Goal: Task Accomplishment & Management: Use online tool/utility

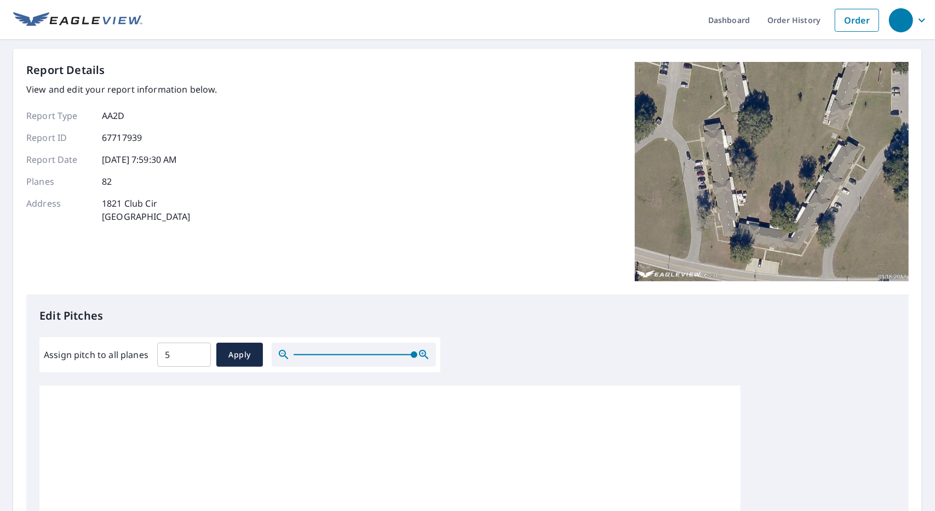
scroll to position [245, 0]
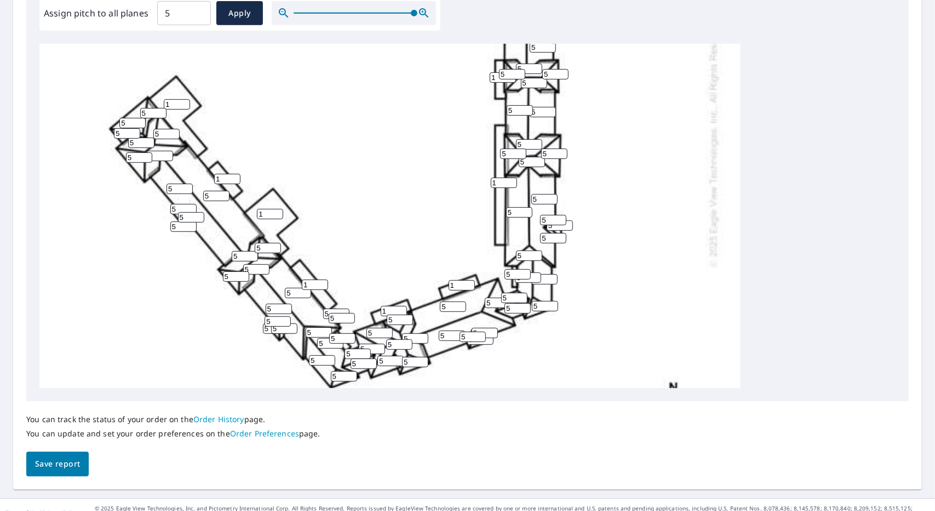
click at [798, 224] on div "5 5 5 5 5 5 1 5 5 5 1 5 1 5 5 5 1 5 1 5 5 5 5 5 5 5 5 5 5 5 1 5 5 1 5 5 1 5 5 5…" at bounding box center [467, 216] width 856 height 344
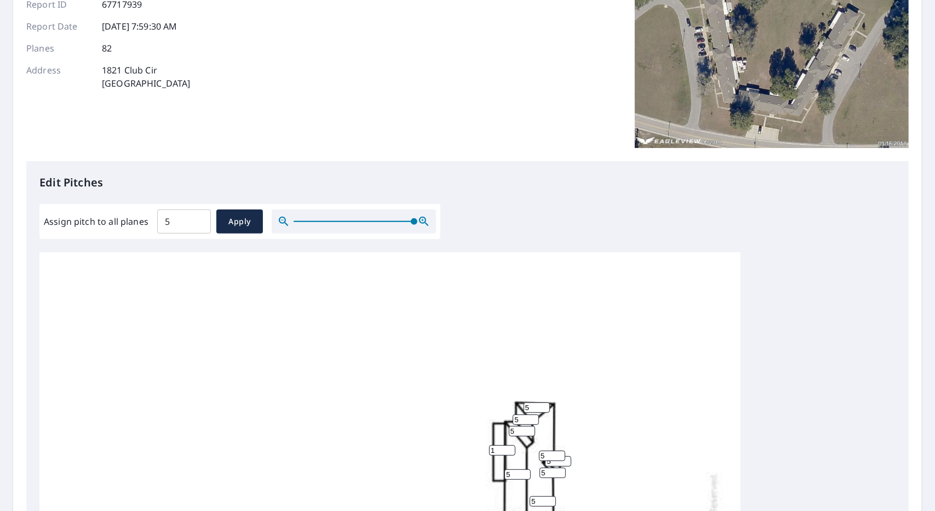
scroll to position [0, 0]
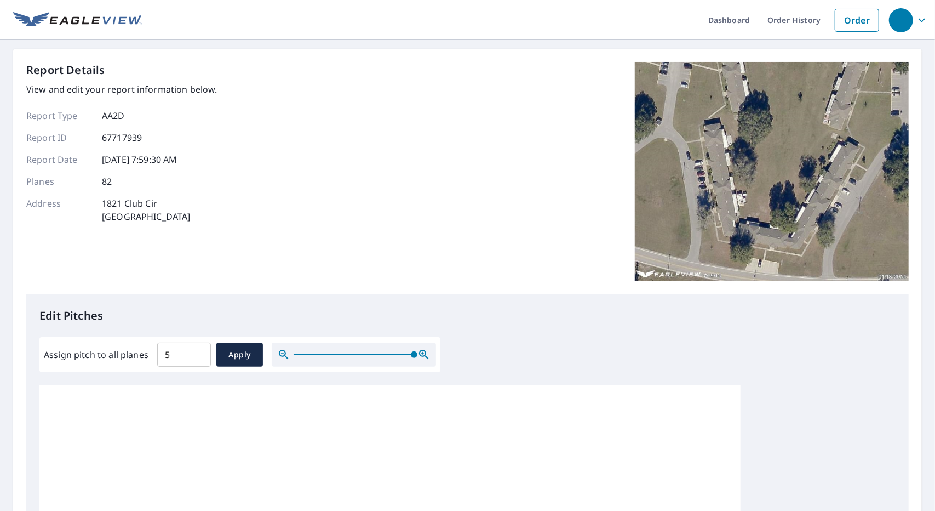
click at [716, 216] on img at bounding box center [772, 171] width 274 height 219
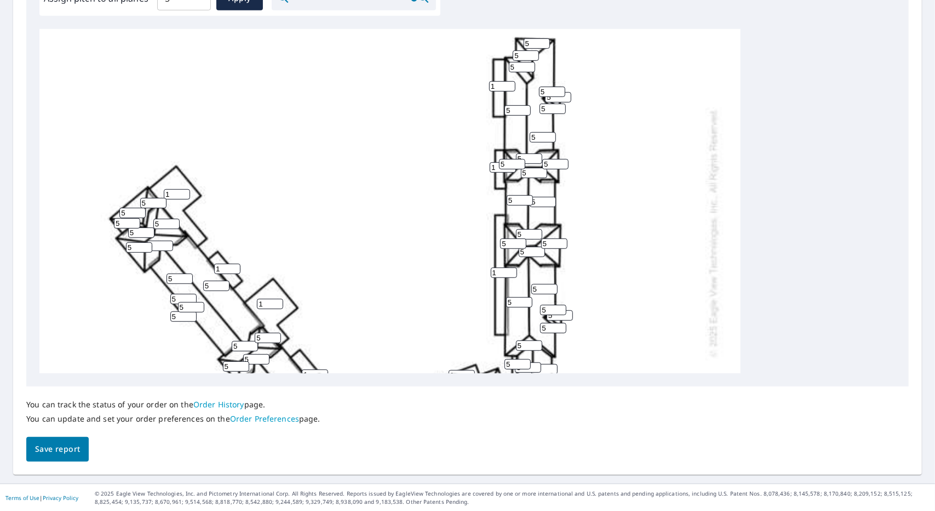
scroll to position [355, 0]
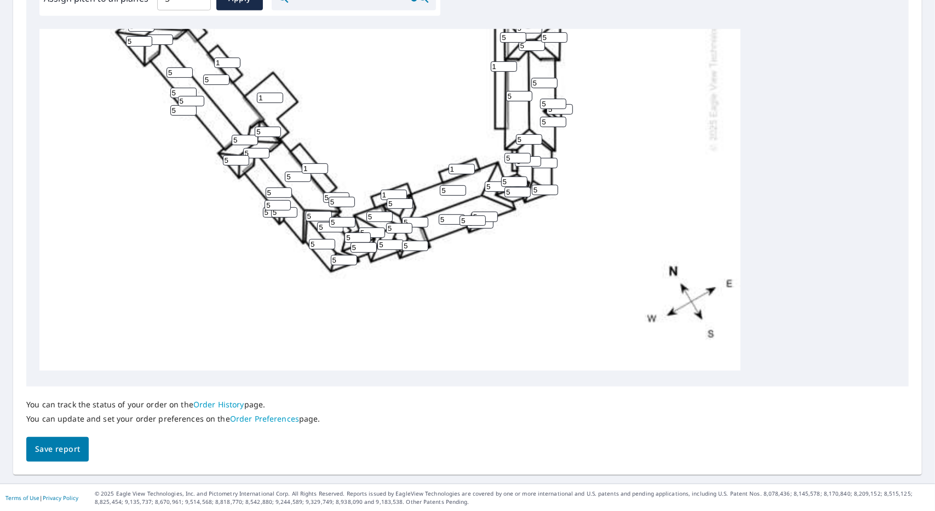
drag, startPoint x: 340, startPoint y: 213, endPoint x: 318, endPoint y: 218, distance: 21.8
click at [318, 218] on div "5 5 5 5 5 5 1 5 5 5 1 5 1 5 5 5 1 5 1 5 5 5 5 5 5 5 5 5 5 5 1 5 5 1 5 5 1 5 5 5…" at bounding box center [389, 26] width 701 height 688
type input "1"
click at [461, 295] on div "5 5 5 5 5 5 1 5 5 5 1 5 1 5 5 5 1 5 1 5 5 5 5 5 5 5 5 5 5 5 1 5 5 1 5 5 1 5 5 5…" at bounding box center [389, 26] width 701 height 688
drag, startPoint x: 514, startPoint y: 152, endPoint x: 492, endPoint y: 151, distance: 22.0
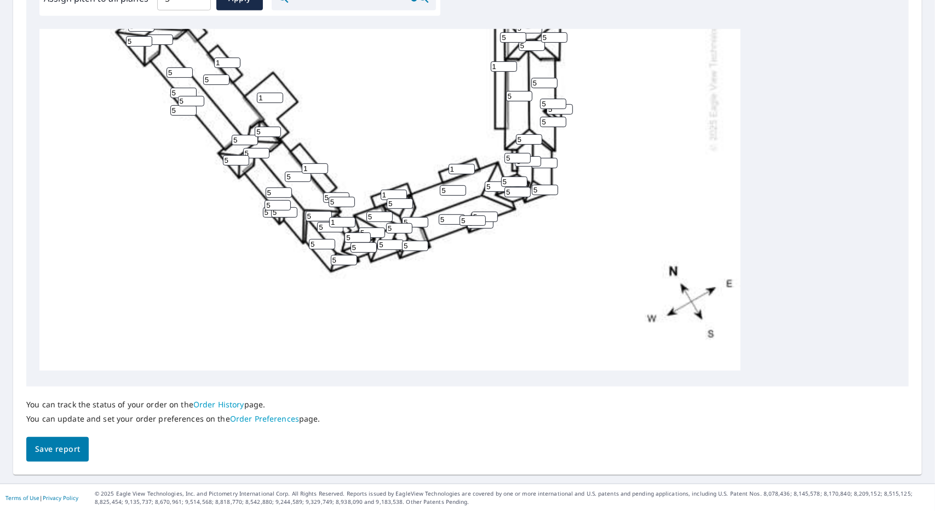
click at [492, 151] on div "5 5 5 5 5 5 1 5 5 5 1 5 1 5 5 5 1 5 1 5 5 5 5 5 5 5 5 5 5 5 1 5 5 1 5 5 1 5 5 5…" at bounding box center [389, 26] width 701 height 688
type input "1"
click at [530, 245] on div "5 5 5 5 5 5 1 5 5 5 1 5 1 5 5 5 1 5 1 5 5 5 5 5 5 5 5 5 5 5 1 5 5 1 5 5 1 5 5 5…" at bounding box center [389, 26] width 701 height 688
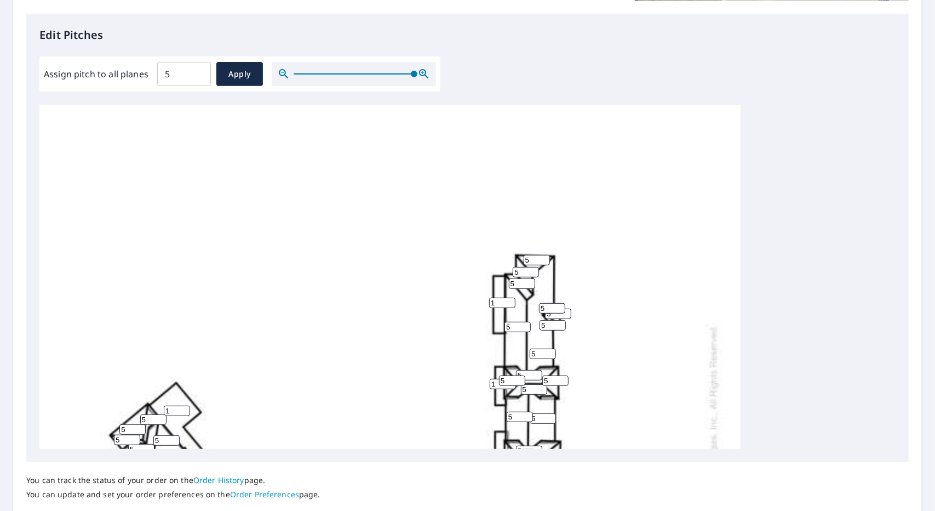
scroll to position [356, 0]
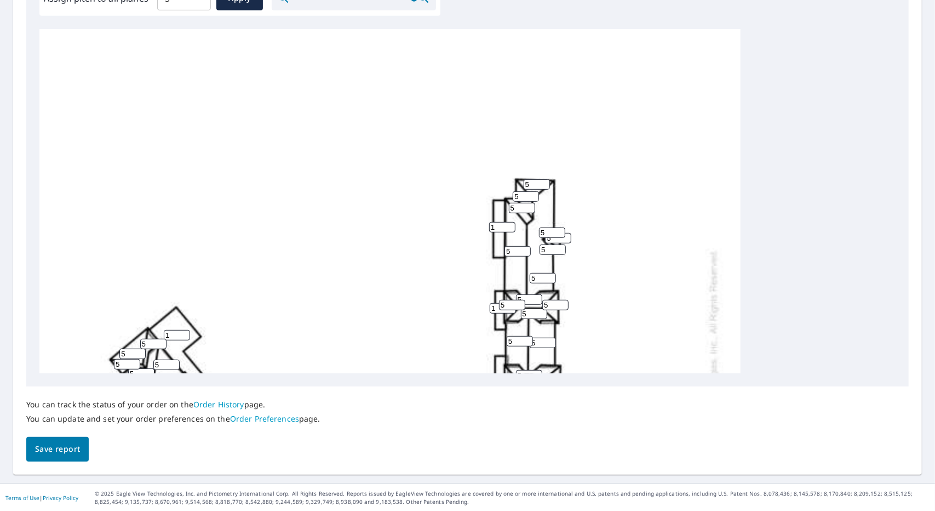
click at [41, 454] on span "Save report" at bounding box center [57, 449] width 45 height 14
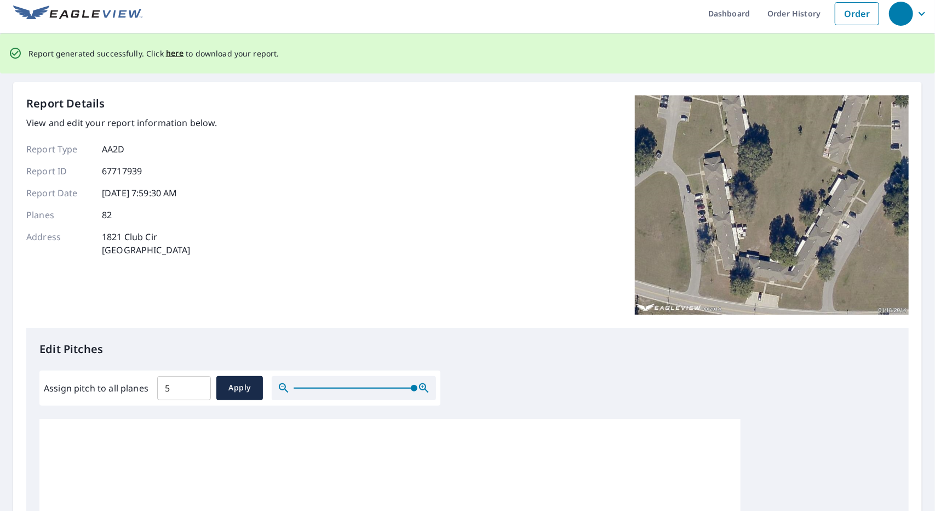
scroll to position [0, 0]
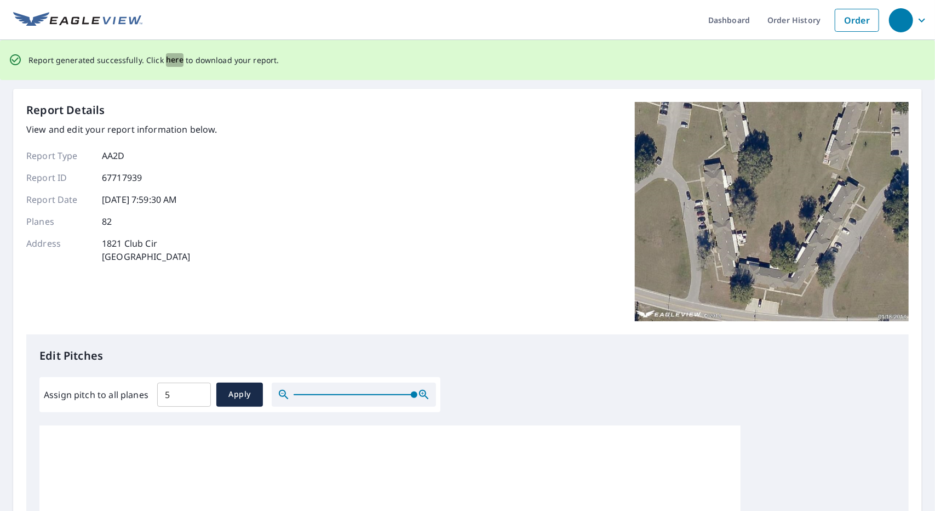
click at [177, 59] on span "here" at bounding box center [175, 60] width 18 height 14
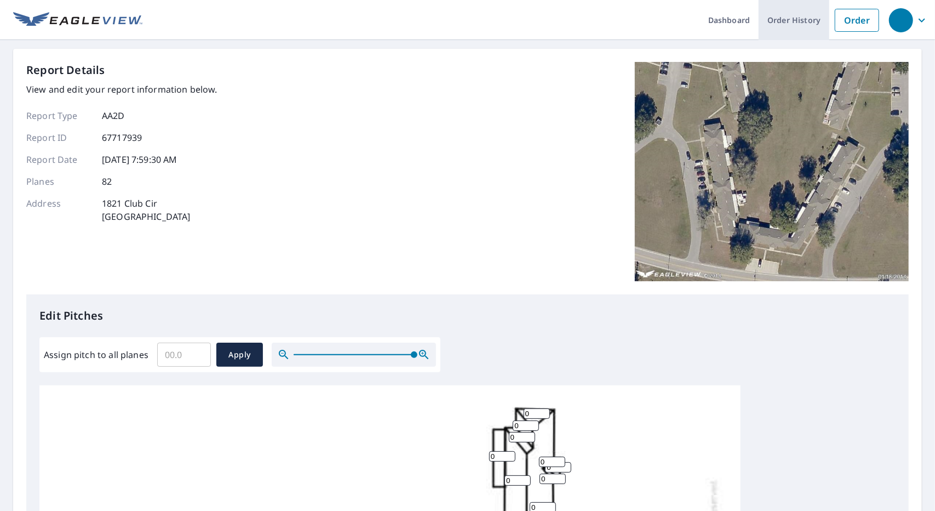
click at [794, 18] on link "Order History" at bounding box center [794, 20] width 71 height 40
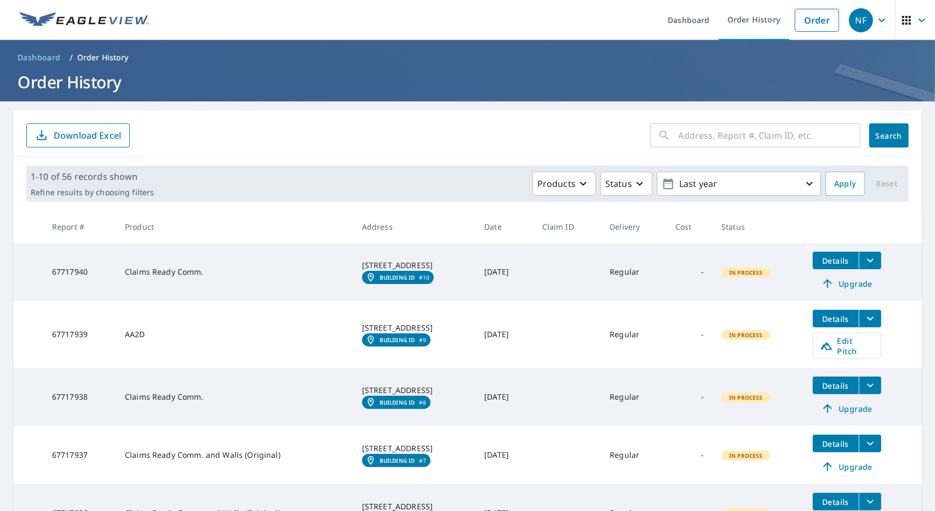
click at [476, 210] on th "Date" at bounding box center [505, 226] width 58 height 32
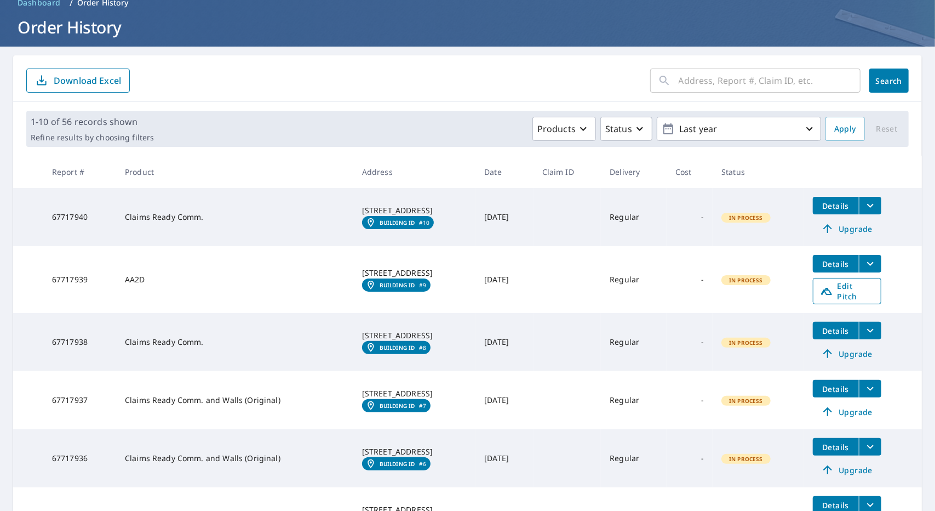
scroll to position [395, 0]
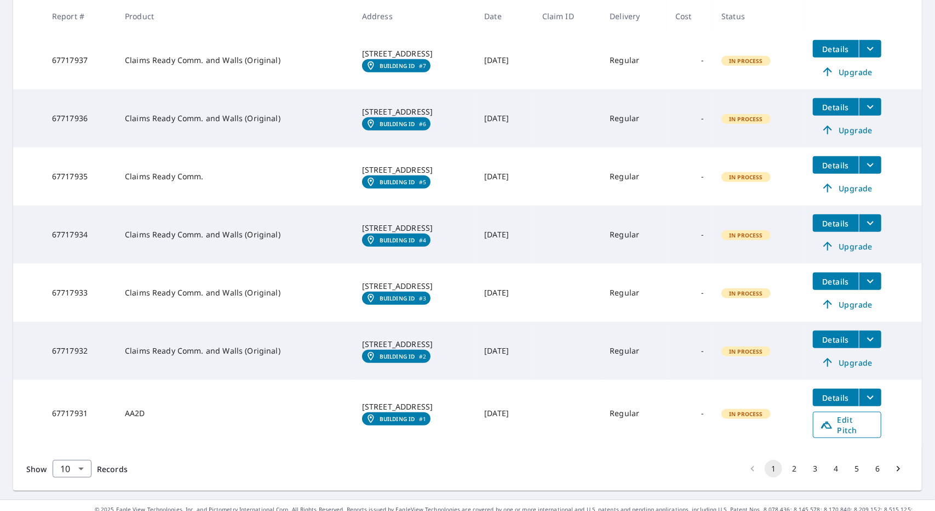
click at [848, 417] on span "Edit Pitch" at bounding box center [847, 424] width 54 height 21
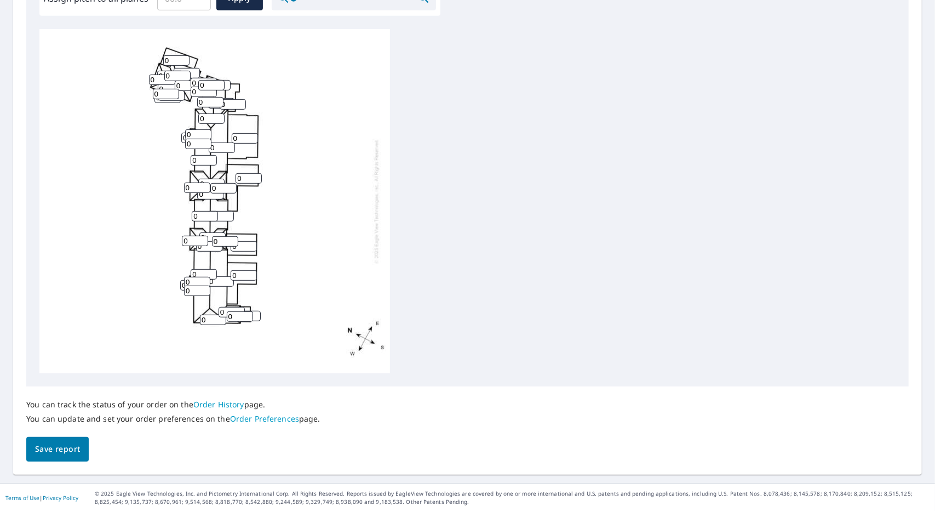
scroll to position [301, 0]
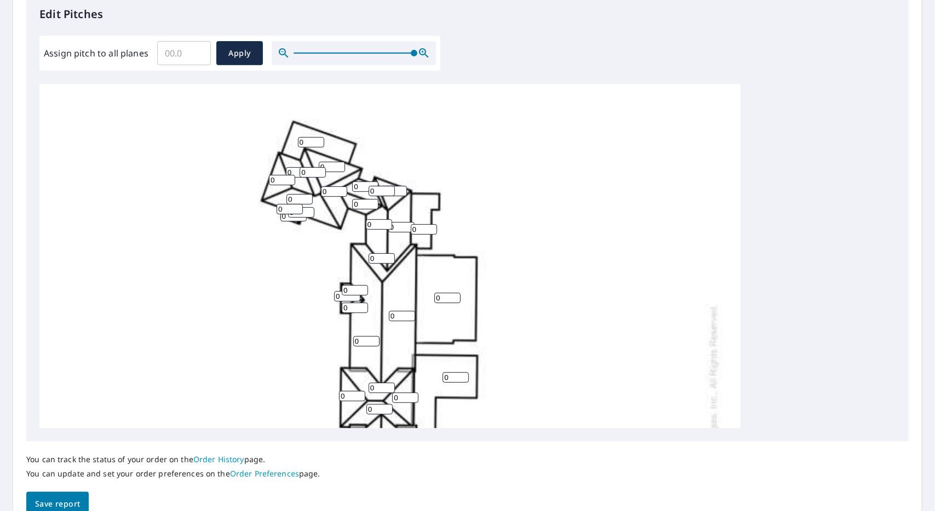
drag, startPoint x: 295, startPoint y: 55, endPoint x: 499, endPoint y: 101, distance: 208.6
click at [466, 62] on div "Edit Pitches Assign pitch to all planes ​ Apply 0 0 0 0 0 0 0 0 0 0 0 0 0 0 0 0…" at bounding box center [467, 217] width 883 height 448
click at [195, 49] on input "0.1" at bounding box center [184, 53] width 54 height 31
drag, startPoint x: 191, startPoint y: 53, endPoint x: 112, endPoint y: 55, distance: 78.9
click at [112, 55] on div "Assign pitch to all planes 0.1 ​ Apply" at bounding box center [240, 53] width 392 height 24
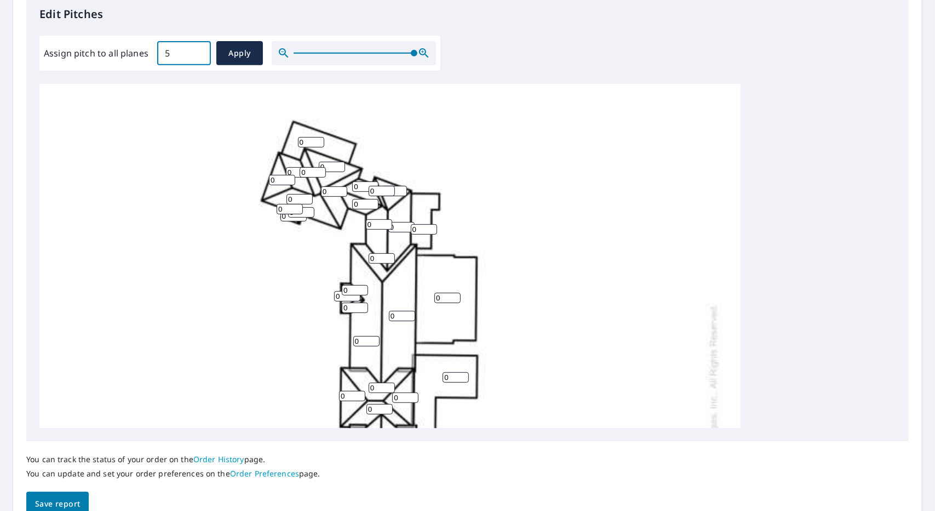
type input "5"
drag, startPoint x: 232, startPoint y: 52, endPoint x: 238, endPoint y: 50, distance: 6.4
click at [233, 51] on span "Apply" at bounding box center [239, 54] width 29 height 14
type input "5"
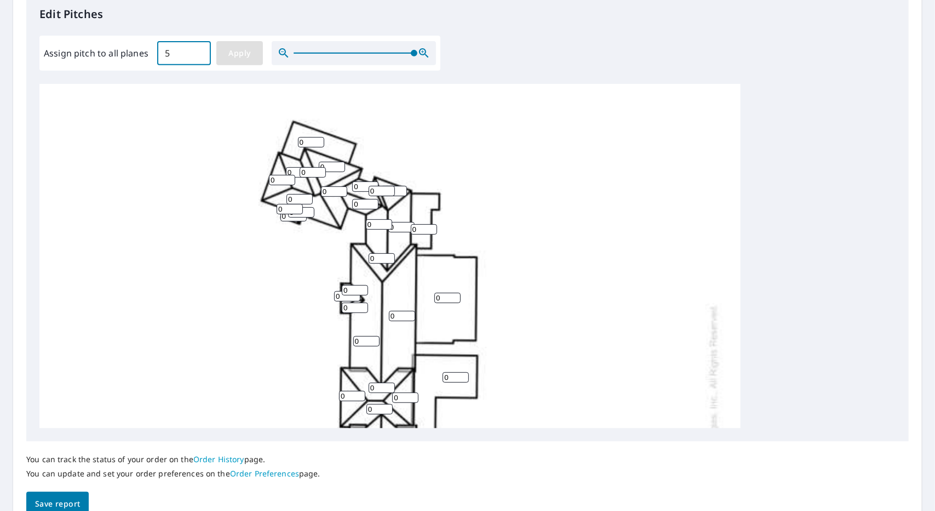
type input "5"
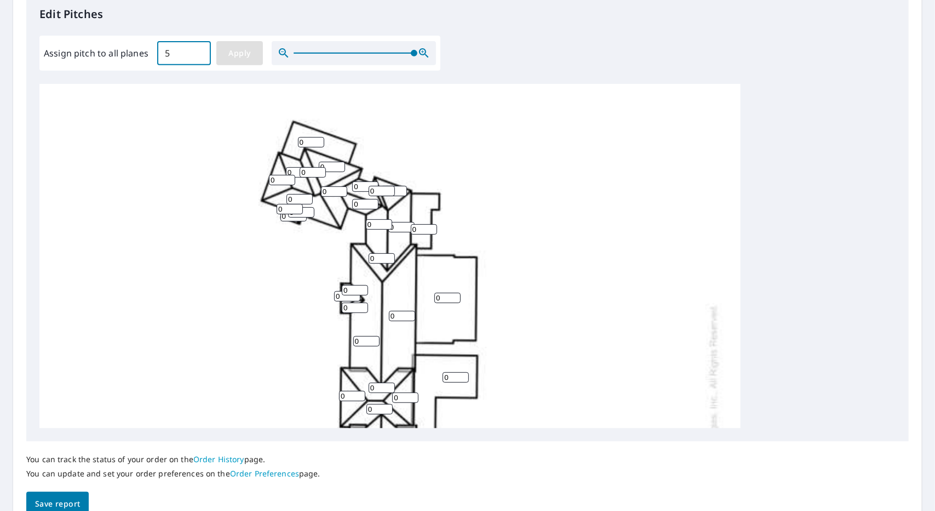
type input "5"
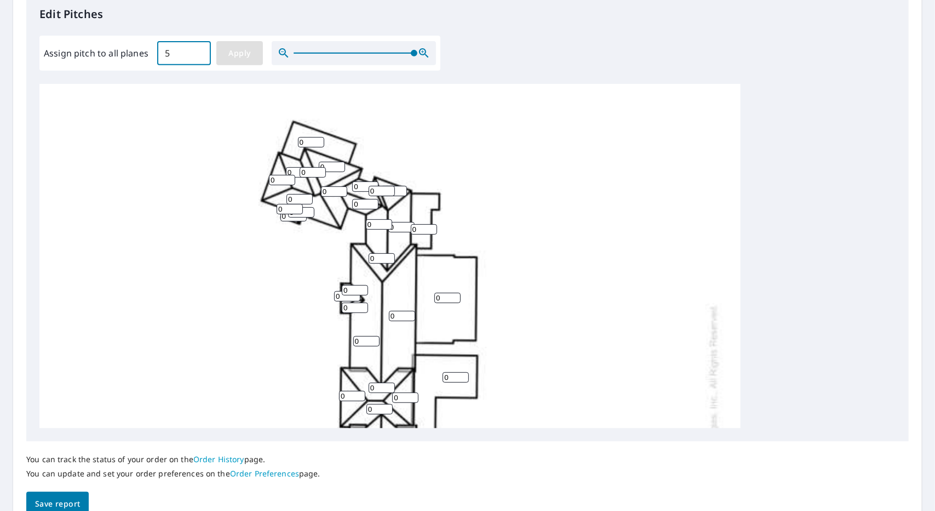
type input "5"
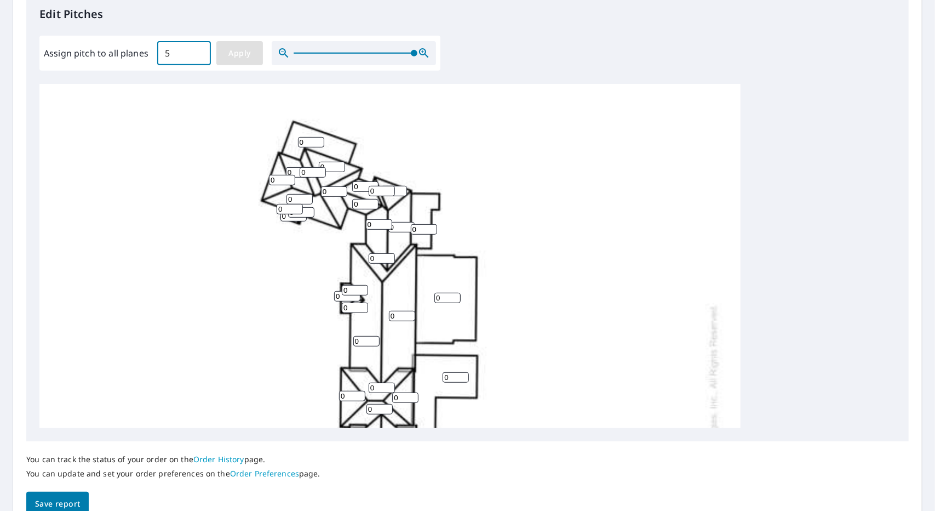
type input "5"
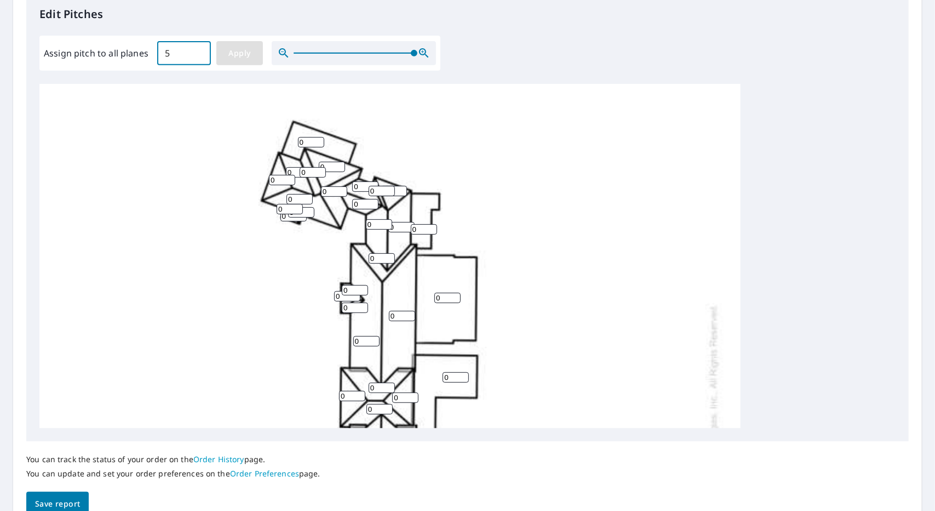
type input "5"
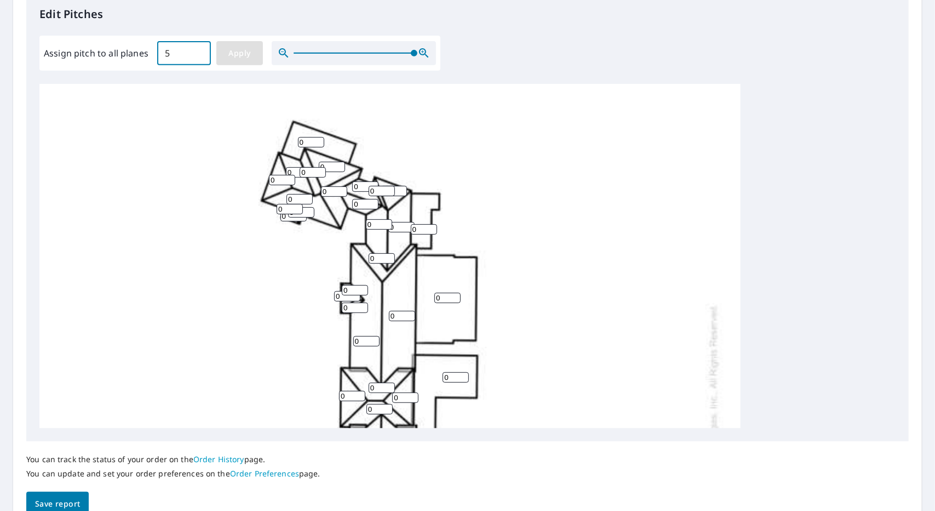
type input "5"
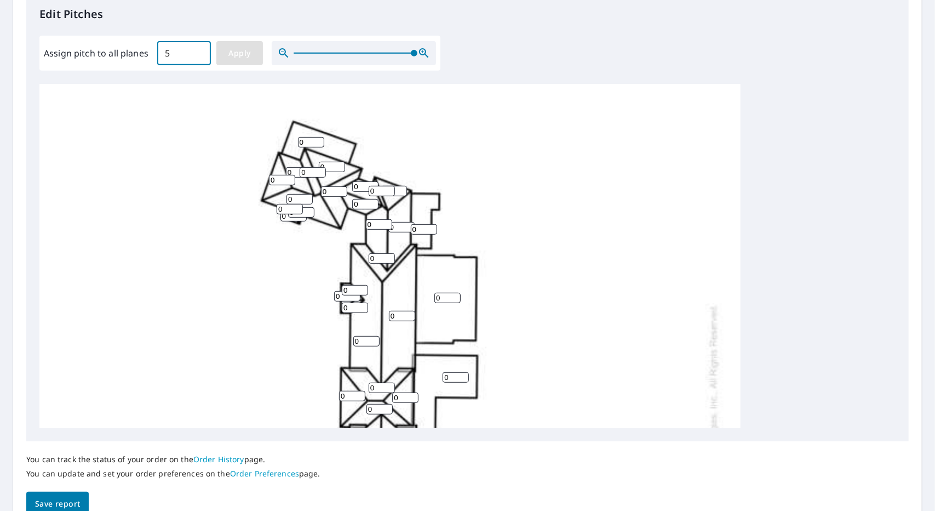
type input "5"
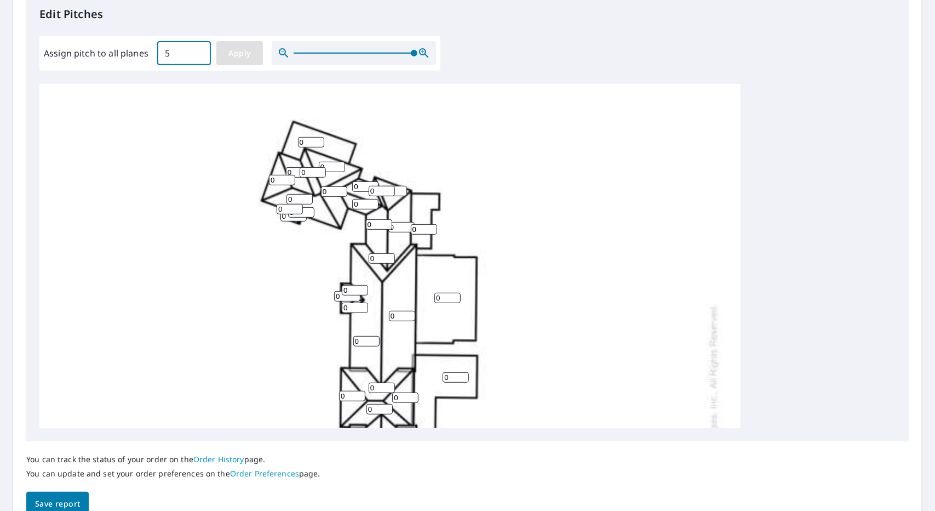
type input "5"
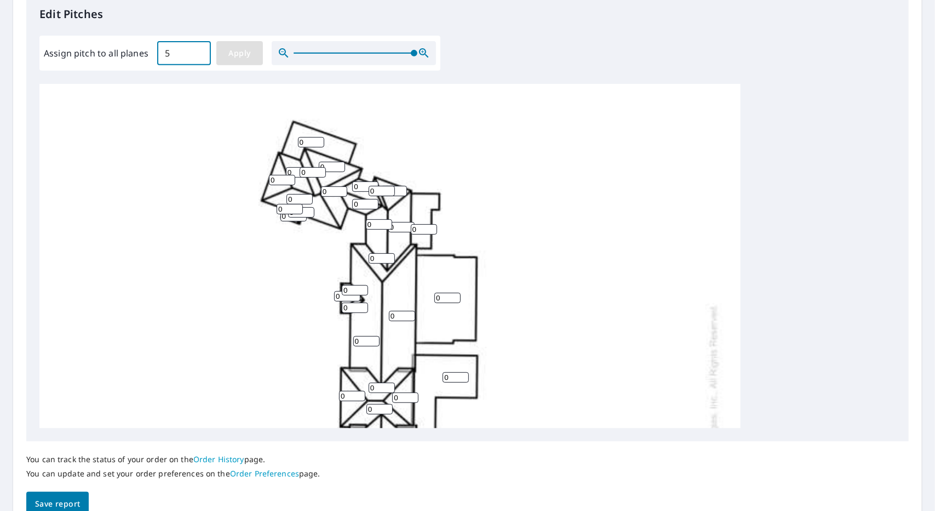
type input "5"
drag, startPoint x: 312, startPoint y: 141, endPoint x: 266, endPoint y: 139, distance: 45.5
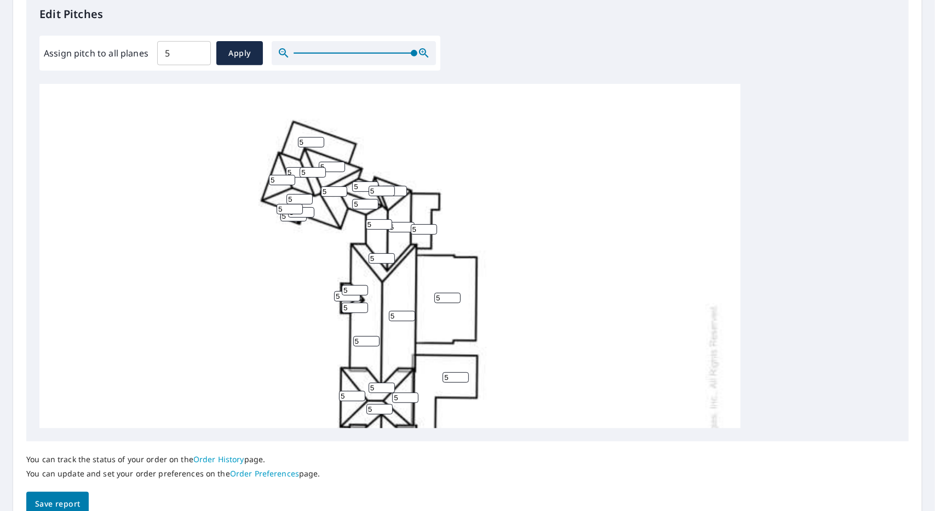
click at [266, 139] on div "5 5 5 5 5 5 5 5 5 5 5 5 5 5 5 5 5 5 5 5 5 5 5 5 5 5 5 5 5 5 5 5 5 5 5 5 5 5 5 5…" at bounding box center [389, 428] width 701 height 688
type input "1"
click at [499, 147] on div "5 5 5 5 5 5 5 5 5 5 1 5 5 5 5 5 5 5 5 5 5 5 5 5 5 5 5 5 5 5 5 5 5 5 5 5 5 5 5 5…" at bounding box center [389, 428] width 701 height 688
drag, startPoint x: 421, startPoint y: 232, endPoint x: 380, endPoint y: 235, distance: 41.7
click at [380, 235] on div "5 5 5 5 5 5 5 5 5 5 1 5 5 5 5 5 5 5 5 5 5 5 5 5 5 5 5 5 5 5 5 5 5 5 5 5 5 5 5 5…" at bounding box center [389, 428] width 701 height 688
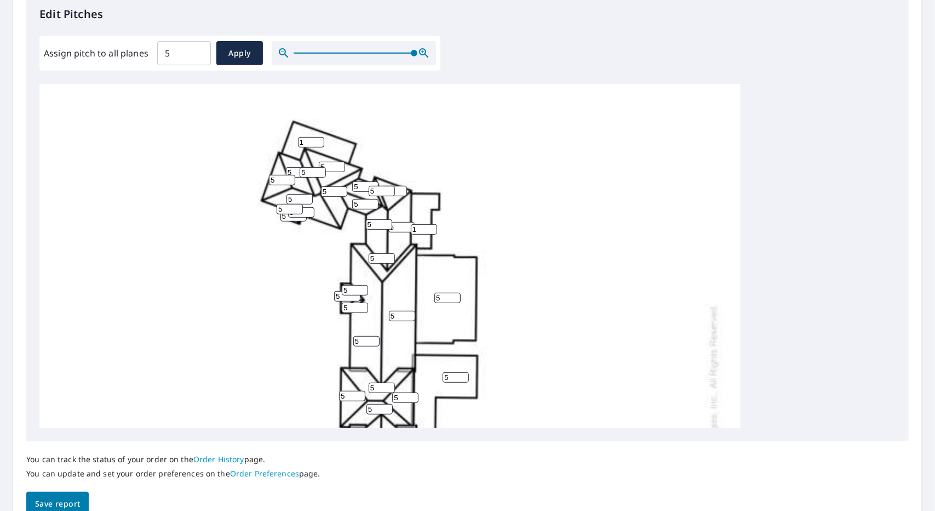
type input "1"
click at [552, 249] on div "5 5 5 5 5 5 5 5 5 5 1 5 5 5 1 5 5 5 5 5 5 5 5 5 5 5 5 5 5 5 5 5 5 5 5 5 5 5 5 5…" at bounding box center [389, 428] width 701 height 688
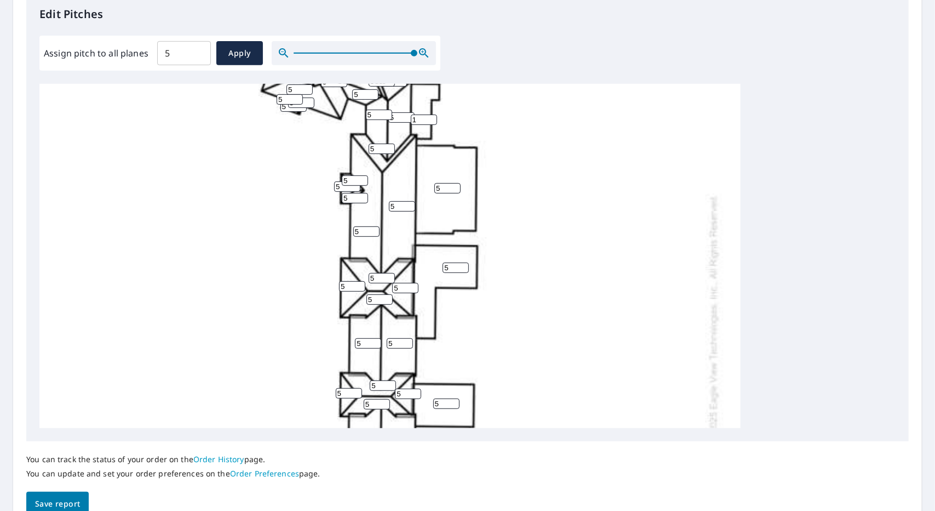
drag, startPoint x: 442, startPoint y: 188, endPoint x: 418, endPoint y: 204, distance: 29.2
click at [404, 191] on div "5 5 5 5 5 5 5 5 5 5 1 5 5 5 1 5 5 5 5 5 5 5 5 5 5 5 5 5 5 5 5 5 5 5 5 5 5 5 5 5…" at bounding box center [389, 318] width 701 height 688
type input "1"
drag, startPoint x: 439, startPoint y: 266, endPoint x: 408, endPoint y: 262, distance: 31.4
click at [408, 262] on div "1 5 5 5 5 5 5 5 5 5 1 5 5 5 1 5 5 5 5 5 5 5 5 5 5 5 5 5 5 5 5 5 5 5 5 5 5 5 5 5…" at bounding box center [389, 318] width 701 height 688
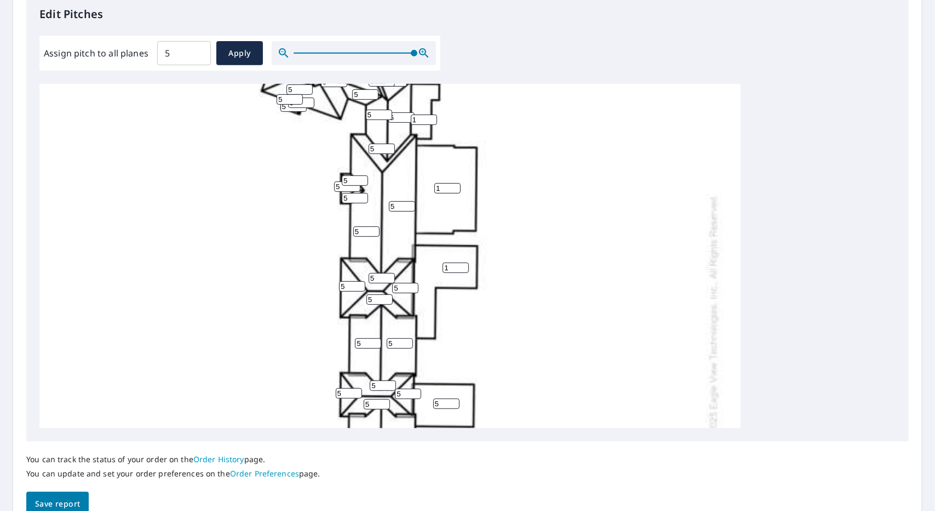
type input "1"
click at [524, 270] on div "1 5 5 1 5 5 5 5 5 5 1 5 5 5 1 5 5 5 5 5 5 5 5 5 5 5 5 5 5 5 5 5 5 5 5 5 5 5 5 5…" at bounding box center [389, 318] width 701 height 688
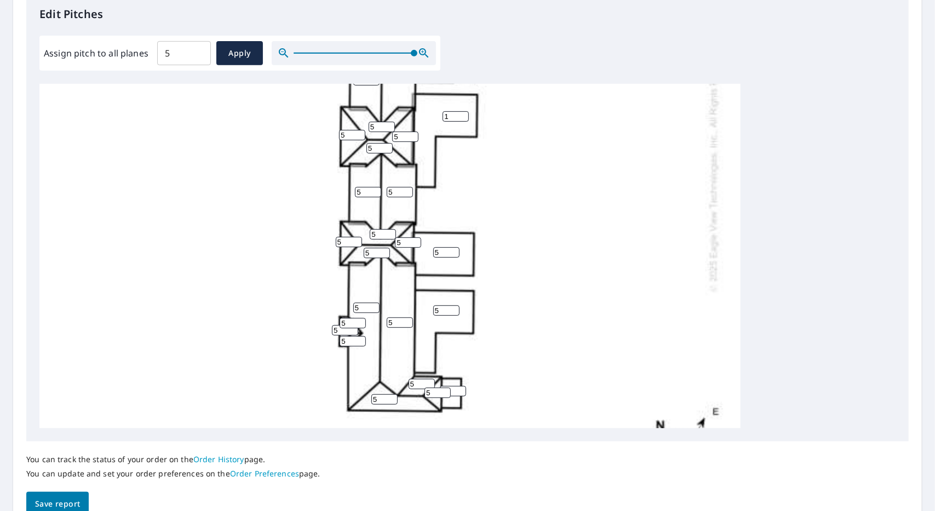
scroll to position [274, 0]
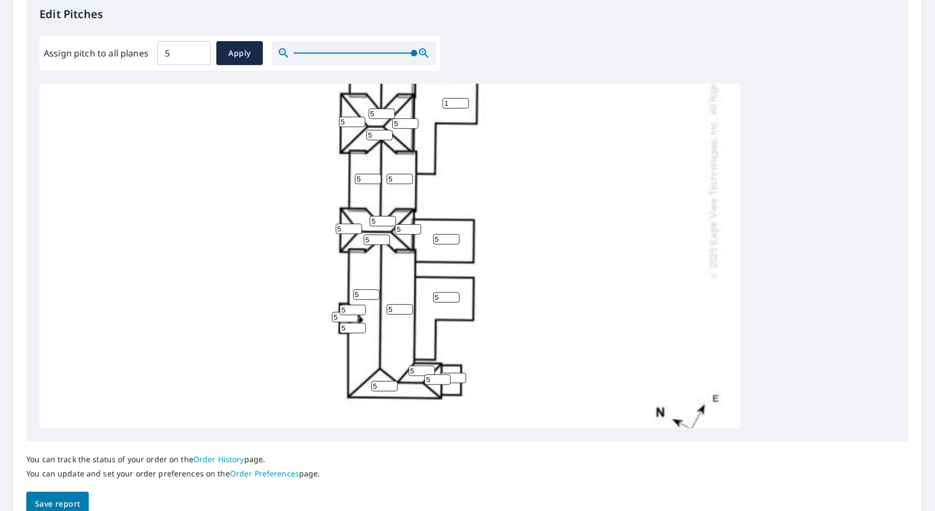
drag, startPoint x: 447, startPoint y: 237, endPoint x: 419, endPoint y: 239, distance: 28.6
click at [419, 239] on div "1 5 5 1 5 5 5 5 5 5 1 5 5 5 1 5 5 5 5 5 5 5 5 5 5 5 5 5 5 5 5 5 5 5 5 5 5 5 5 5…" at bounding box center [389, 154] width 701 height 688
type input "1"
click at [533, 255] on div "1 5 5 1 5 5 5 1 5 5 1 5 5 5 1 5 5 5 5 5 5 5 5 5 5 5 5 5 5 5 5 5 5 5 5 5 5 5 5 5…" at bounding box center [389, 154] width 701 height 688
drag, startPoint x: 444, startPoint y: 295, endPoint x: 426, endPoint y: 299, distance: 18.4
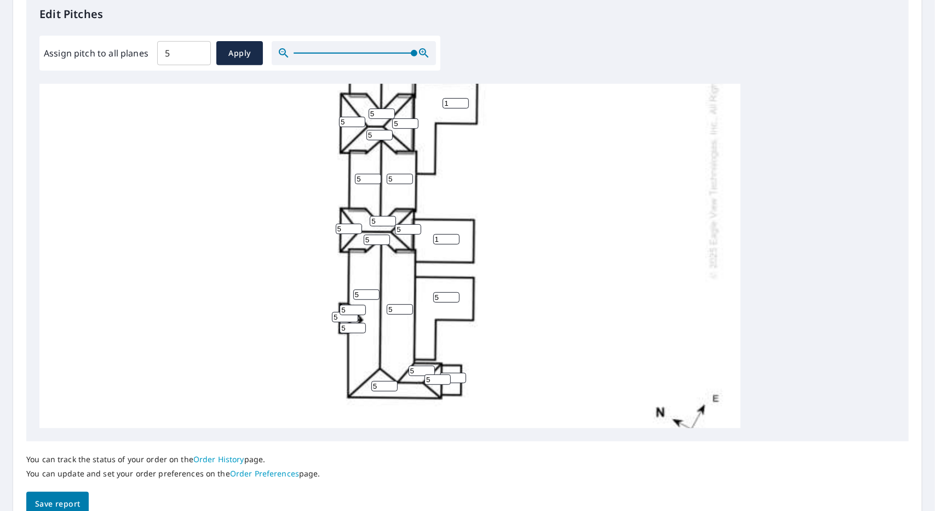
click at [426, 299] on div "1 5 5 1 5 5 5 1 5 5 1 5 5 5 1 5 5 5 5 5 5 5 5 5 5 5 5 5 5 5 5 5 5 5 5 5 5 5 5 5…" at bounding box center [389, 154] width 701 height 688
type input "1"
click at [453, 375] on input "5" at bounding box center [453, 378] width 26 height 10
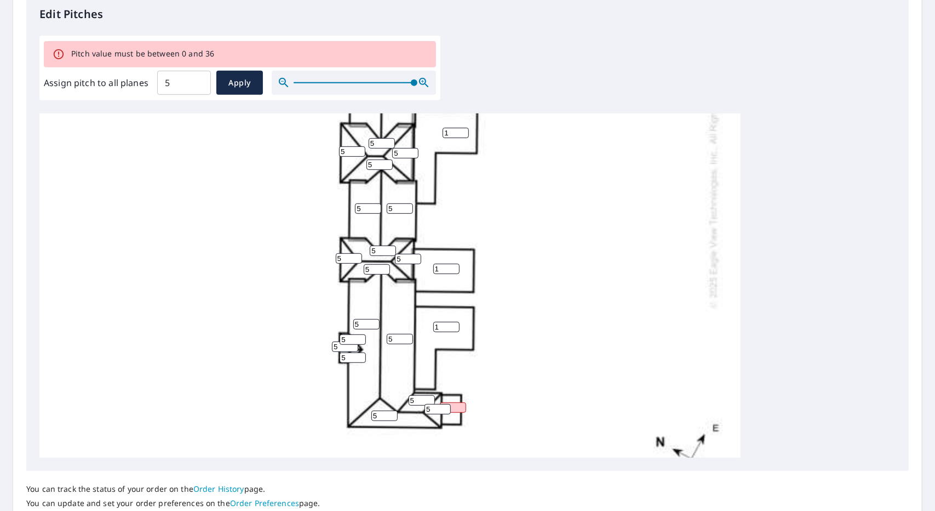
click at [539, 383] on div "1 5 5 1 5 1 5 1 5 5 1 5 5 5 1 5 5 5 5 5 5 5 5 5 5 5 5 51 5 5 5 5 5 5 5 5 5 5 5 …" at bounding box center [389, 183] width 701 height 688
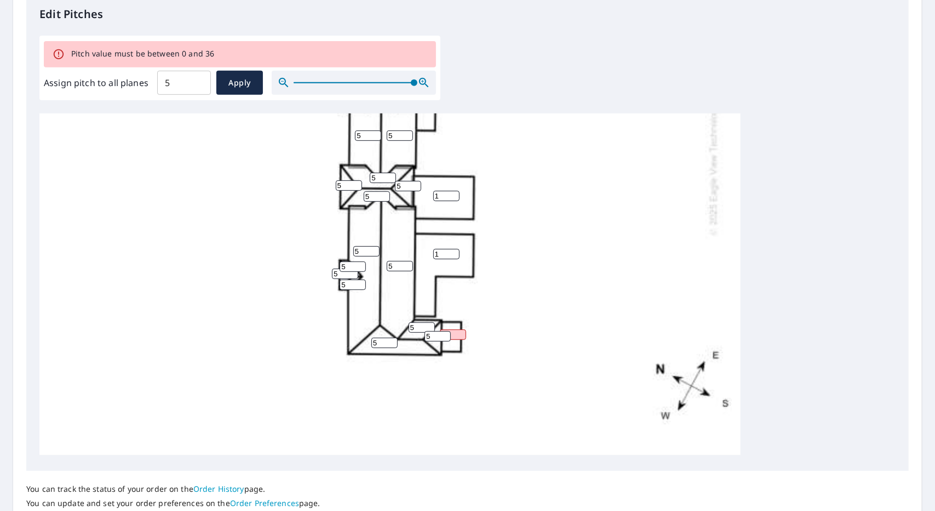
scroll to position [355, 0]
drag, startPoint x: 454, startPoint y: 327, endPoint x: 430, endPoint y: 330, distance: 24.3
click at [430, 330] on div "1 5 5 1 5 1 5 1 5 5 1 5 5 5 1 5 5 5 5 5 5 5 5 5 5 5 5 51 5 5 5 5 5 5 5 5 5 5 5 …" at bounding box center [389, 111] width 701 height 688
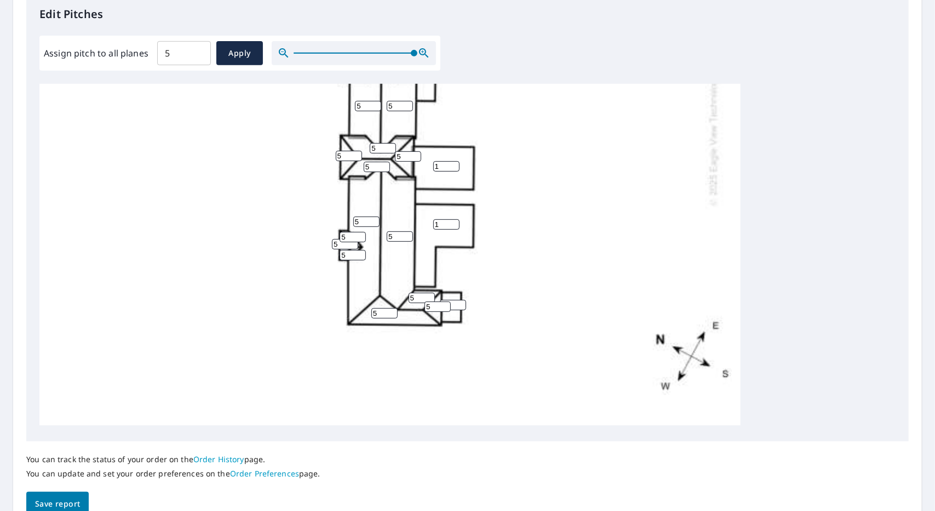
type input "1"
click at [502, 336] on div "1 5 5 1 5 1 5 1 5 5 1 5 5 5 1 5 5 5 5 5 5 5 5 5 5 5 5 1 5 5 5 5 5 5 5 5 5 5 5 5…" at bounding box center [389, 81] width 701 height 688
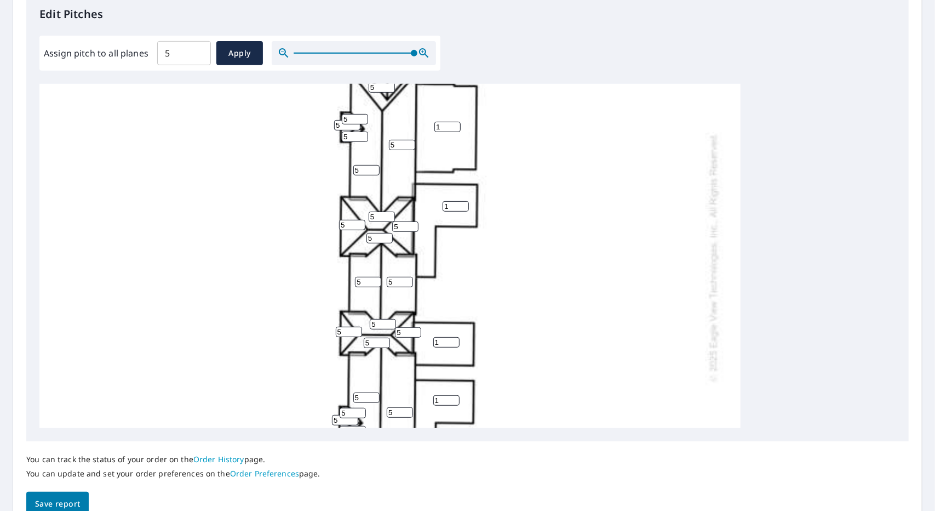
scroll to position [0, 0]
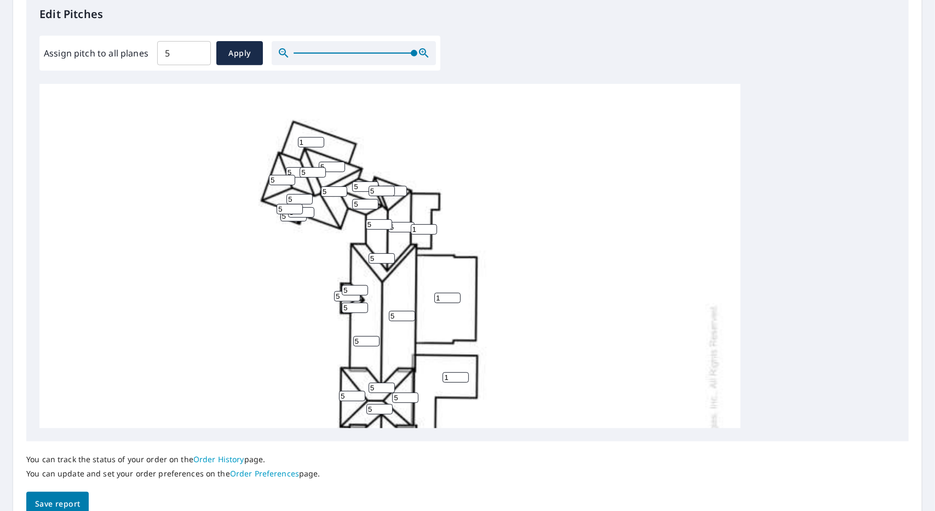
click at [56, 498] on span "Save report" at bounding box center [57, 504] width 45 height 14
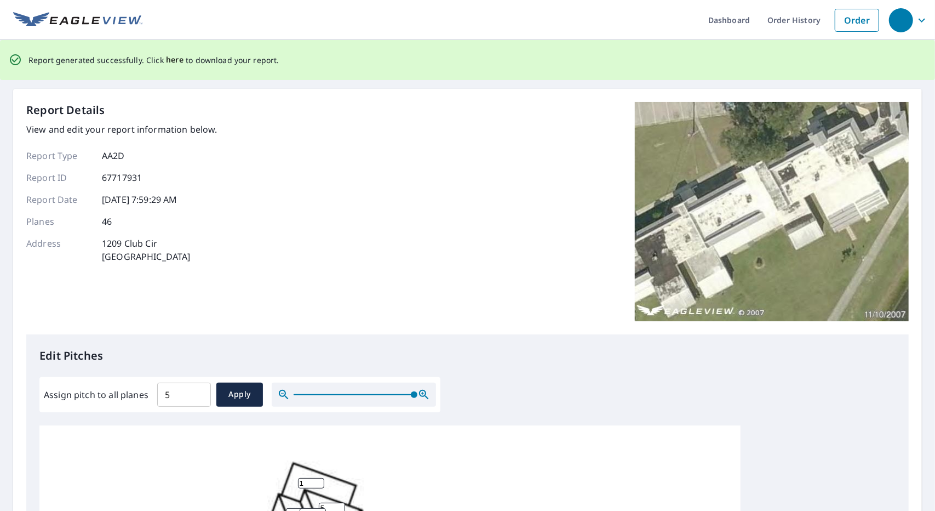
click at [174, 64] on span "here" at bounding box center [175, 60] width 18 height 14
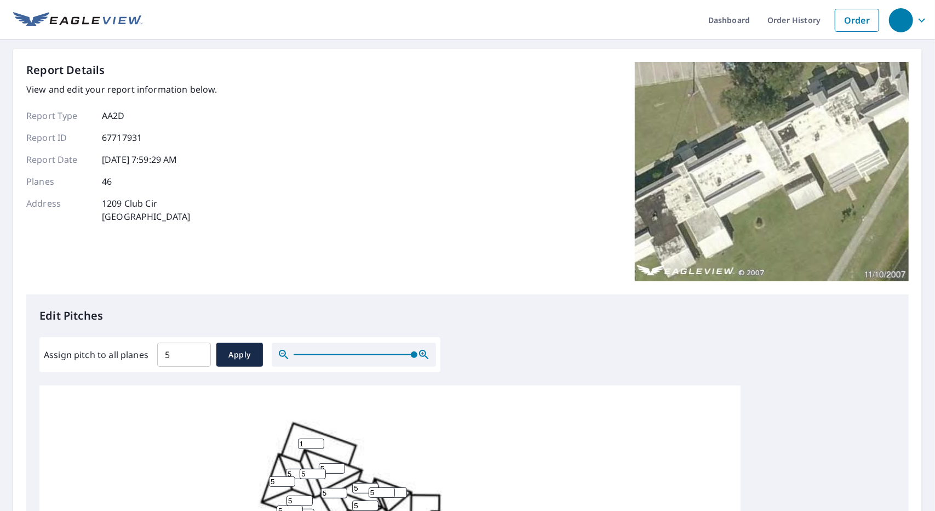
click at [555, 213] on div "Report Details View and edit your report information below. Report Type AA2D Re…" at bounding box center [467, 178] width 883 height 232
